Goal: Navigation & Orientation: Find specific page/section

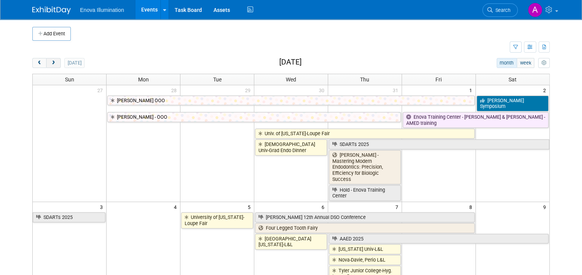
click at [50, 63] on span "next" at bounding box center [53, 63] width 6 height 5
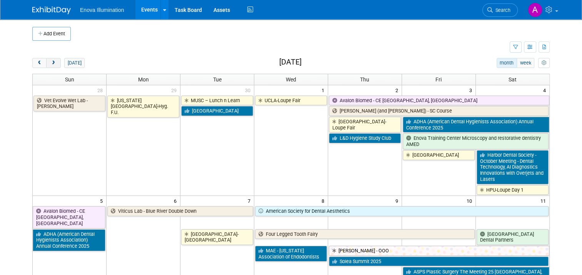
click at [50, 63] on span "next" at bounding box center [53, 63] width 6 height 5
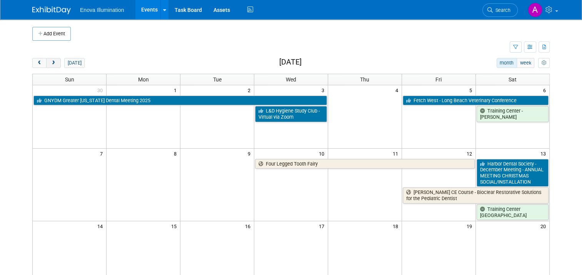
click at [50, 63] on span "next" at bounding box center [53, 63] width 6 height 5
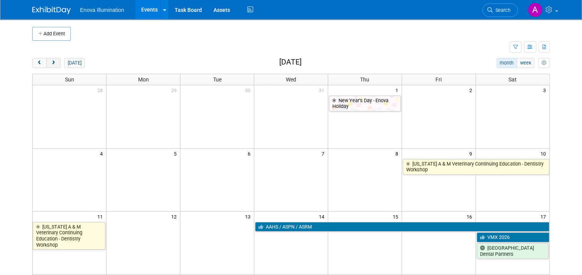
click at [50, 63] on span "next" at bounding box center [53, 63] width 6 height 5
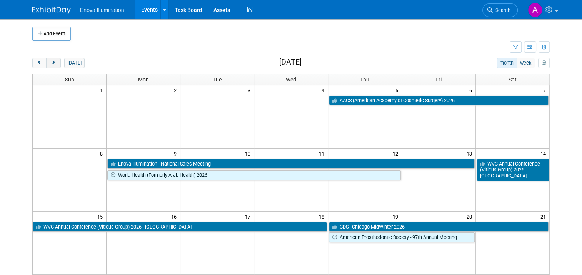
click at [50, 63] on span "next" at bounding box center [53, 63] width 6 height 5
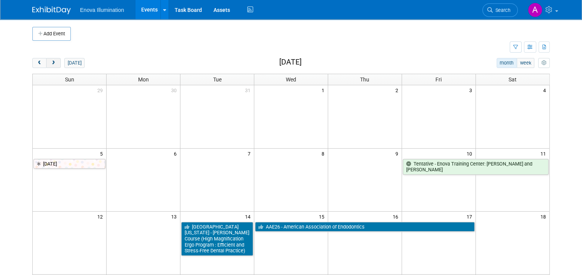
click at [50, 63] on span "next" at bounding box center [53, 63] width 6 height 5
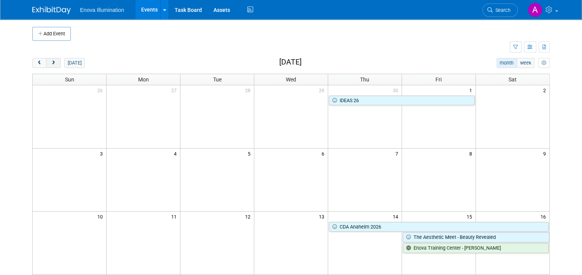
click at [50, 63] on span "next" at bounding box center [53, 63] width 6 height 5
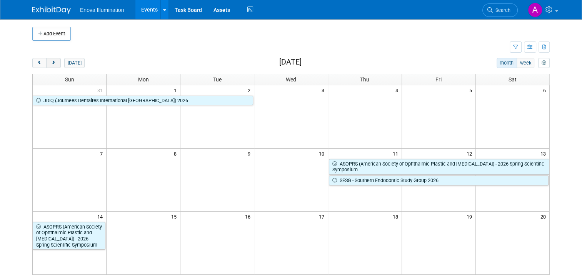
click at [50, 63] on span "next" at bounding box center [53, 63] width 6 height 5
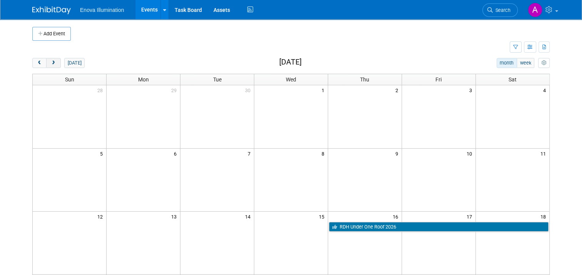
click at [50, 63] on span "next" at bounding box center [53, 63] width 6 height 5
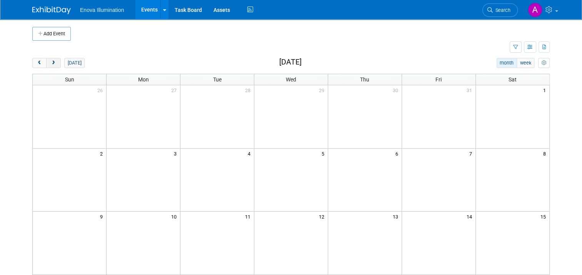
click at [50, 63] on span "next" at bounding box center [53, 63] width 6 height 5
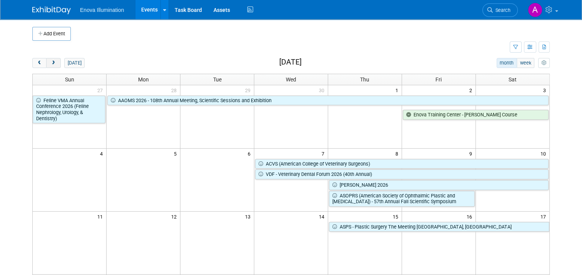
click at [50, 65] on span "next" at bounding box center [53, 63] width 6 height 5
